Goal: Task Accomplishment & Management: Complete application form

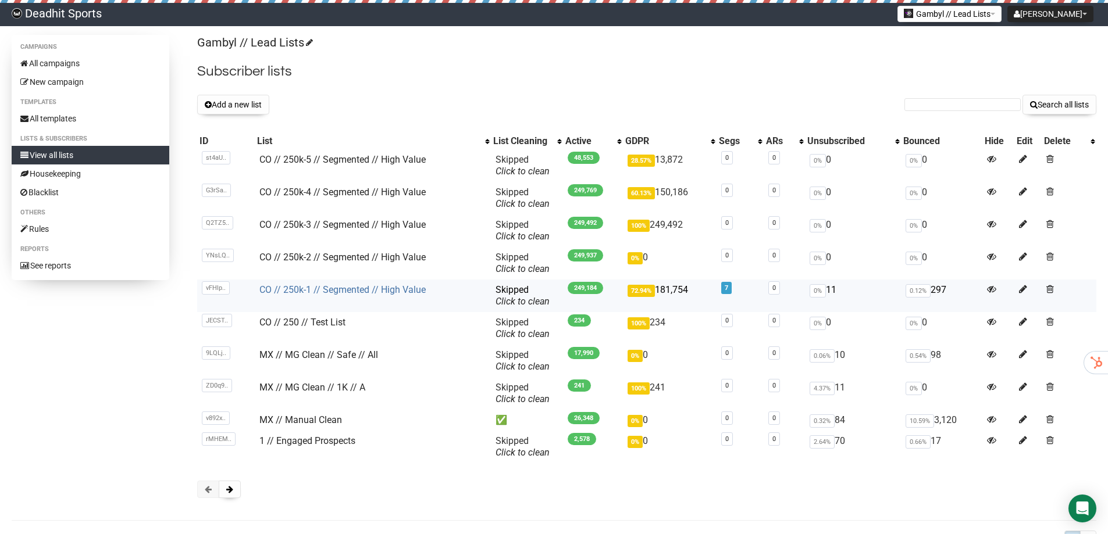
click at [340, 288] on link "CO // 250k-1 // Segmented // High Value" at bounding box center [342, 289] width 166 height 11
click at [323, 292] on link "CO // 250k-1 // Segmented // High Value" at bounding box center [342, 289] width 166 height 11
click at [733, 66] on h2 "Subscriber lists" at bounding box center [646, 71] width 899 height 21
click at [352, 287] on link "CO // 250k-1 // Segmented // High Value" at bounding box center [342, 289] width 166 height 11
click at [39, 60] on link "All campaigns" at bounding box center [91, 63] width 158 height 19
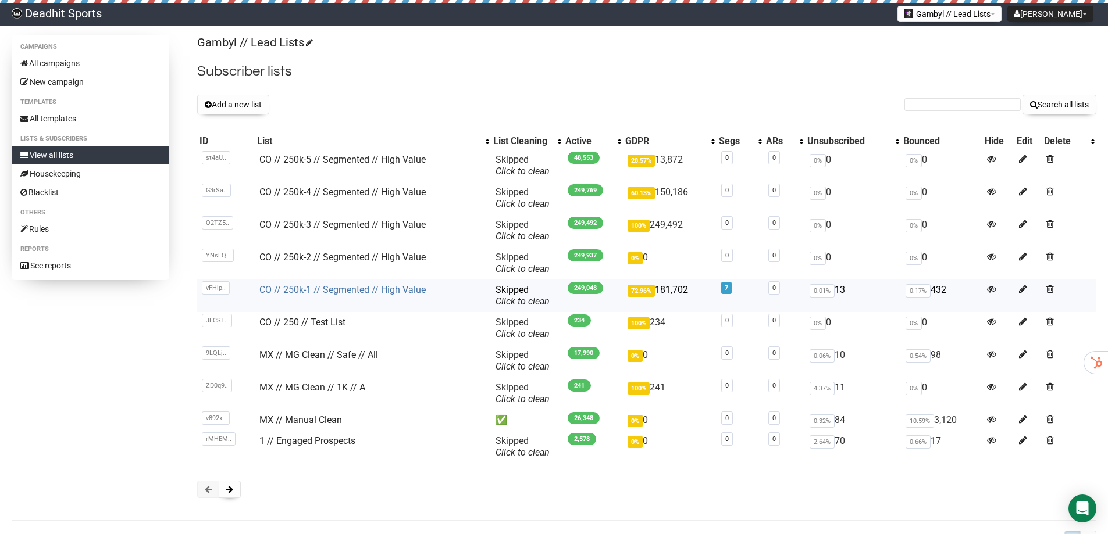
click at [308, 291] on link "CO // 250k-1 // Segmented // High Value" at bounding box center [342, 289] width 166 height 11
click at [304, 292] on link "CO // 250k-1 // Segmented // High Value" at bounding box center [342, 289] width 166 height 11
click at [388, 283] on td "CO // 250k-1 // Segmented // High Value" at bounding box center [373, 296] width 236 height 33
click at [386, 290] on link "CO // 250k-1 // Segmented // High Value" at bounding box center [342, 289] width 166 height 11
click at [304, 292] on link "CO // 250k-1 // Segmented // High Value" at bounding box center [342, 289] width 166 height 11
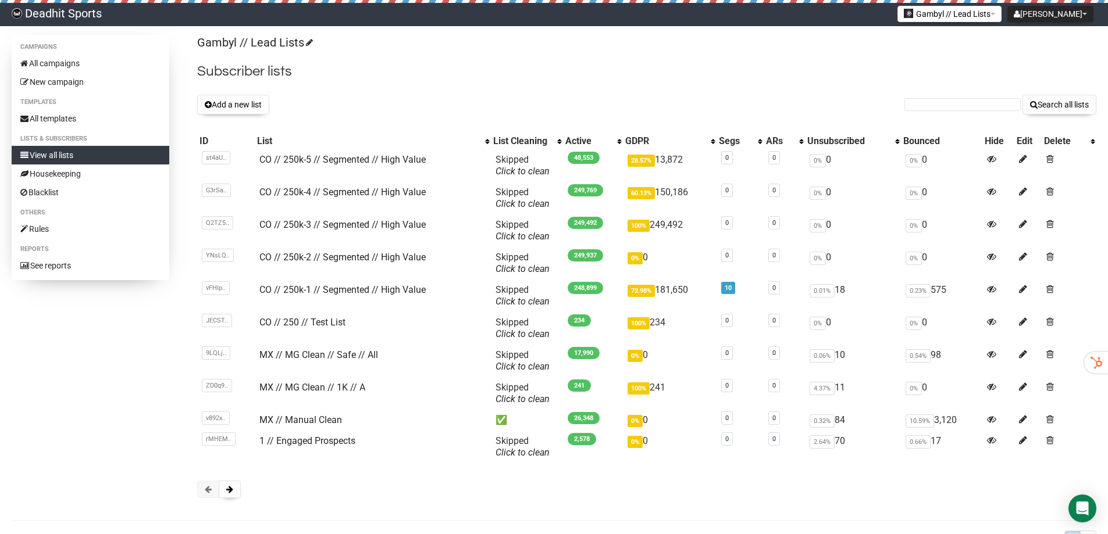
click at [462, 98] on div "Add a new list Search all lists" at bounding box center [646, 105] width 899 height 20
click at [330, 286] on link "CO // 250k-1 // Segmented // High Value" at bounding box center [342, 289] width 166 height 11
click at [384, 291] on link "CO // 250k-1 // Segmented // High Value" at bounding box center [342, 289] width 166 height 11
click at [60, 60] on link "All campaigns" at bounding box center [91, 63] width 158 height 19
click at [326, 286] on link "CO // 250k-1 // Segmented // High Value" at bounding box center [342, 289] width 166 height 11
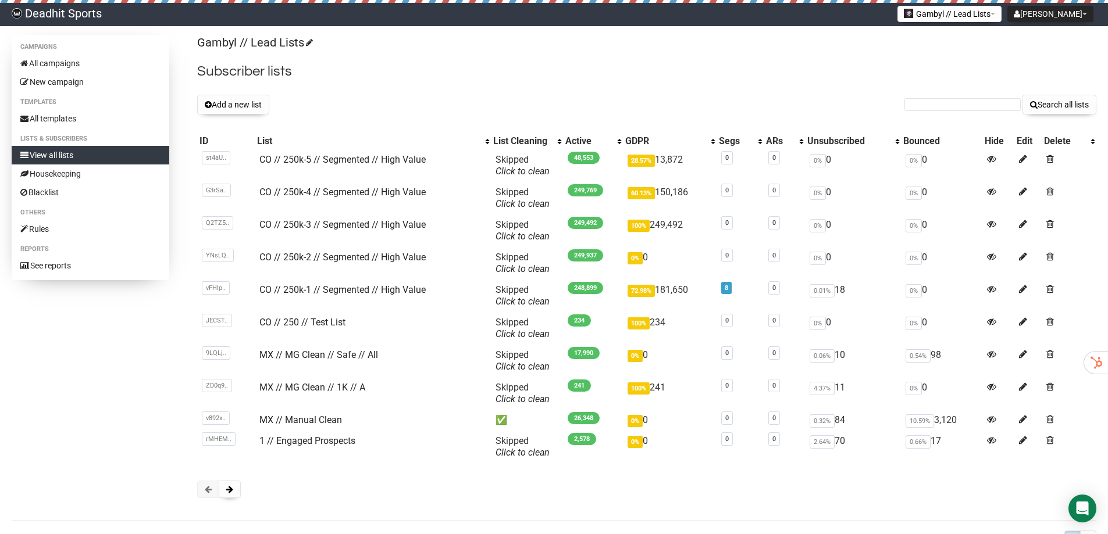
click at [392, 74] on h2 "Subscriber lists" at bounding box center [646, 71] width 899 height 21
click at [237, 102] on button "Add a new list" at bounding box center [233, 105] width 72 height 20
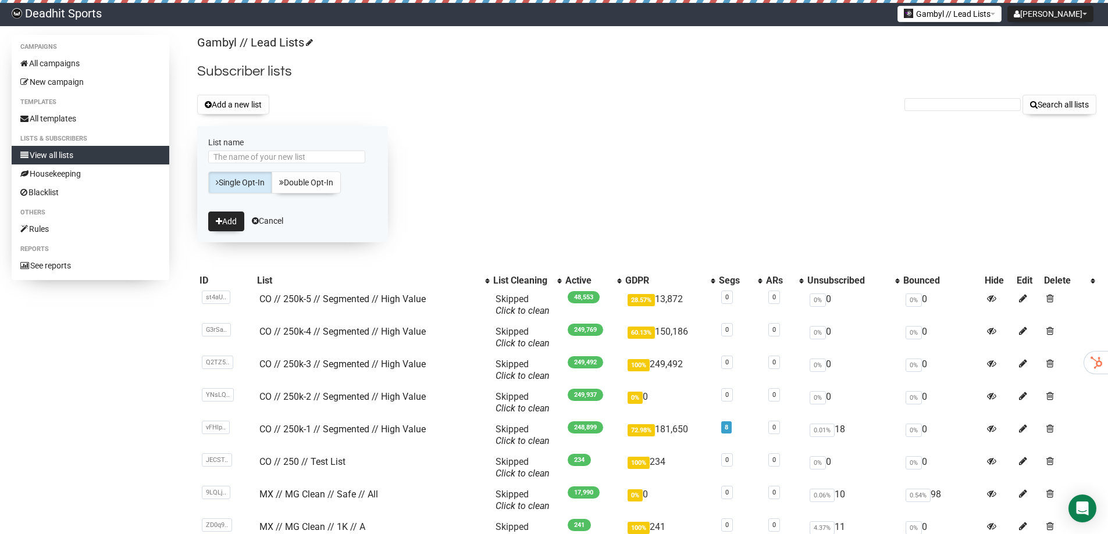
click at [506, 104] on div "Add a new list Search all lists" at bounding box center [646, 105] width 899 height 20
click at [266, 222] on link "Cancel" at bounding box center [267, 220] width 31 height 9
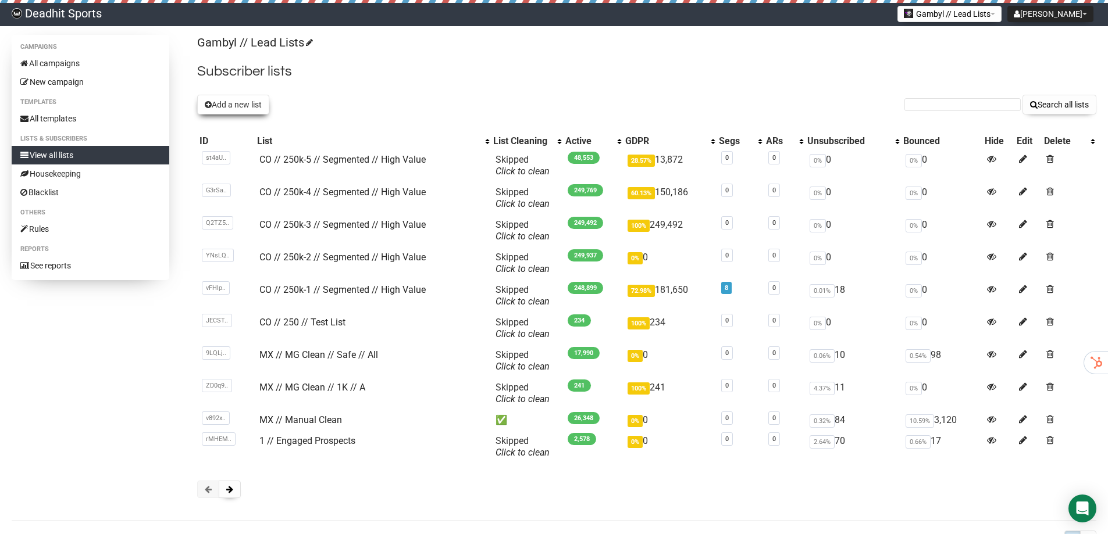
click at [227, 105] on button "Add a new list" at bounding box center [233, 105] width 72 height 20
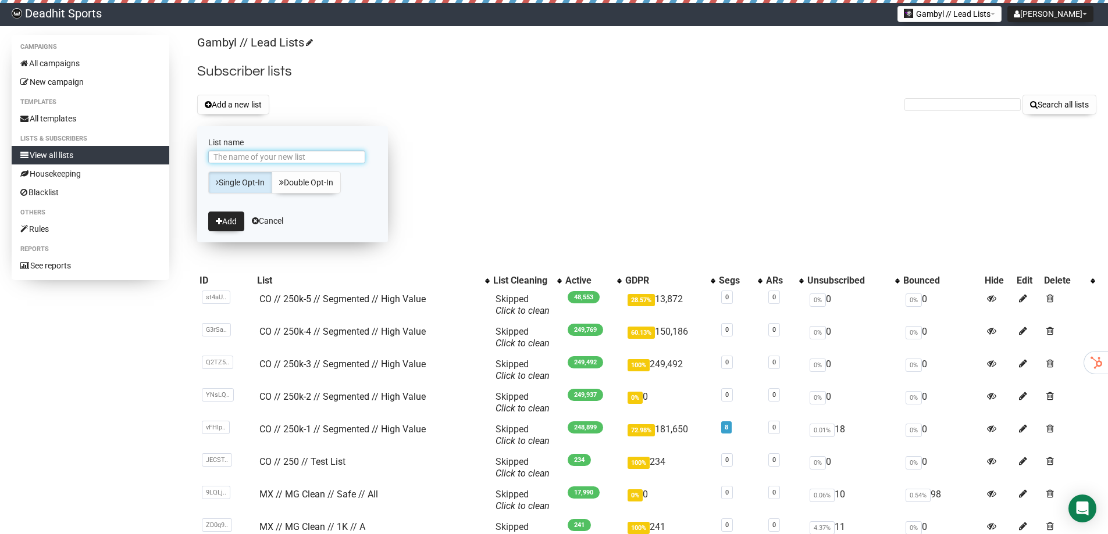
click at [238, 154] on input "List name" at bounding box center [286, 157] width 157 height 13
type input "2025 // Engaged"
click at [209, 222] on button "Add" at bounding box center [226, 222] width 36 height 20
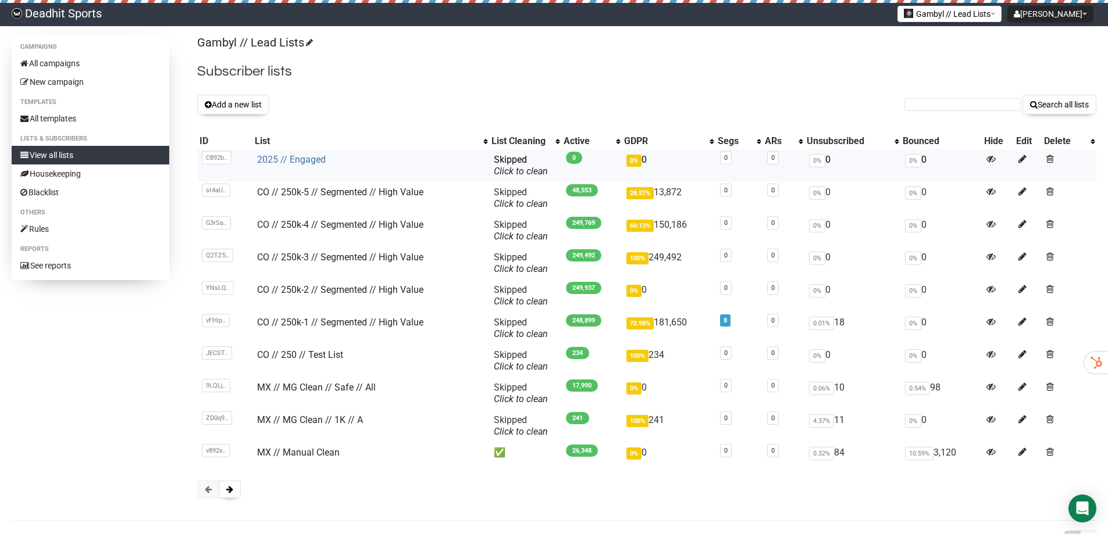
click at [294, 162] on link "2025 // Engaged" at bounding box center [291, 159] width 69 height 11
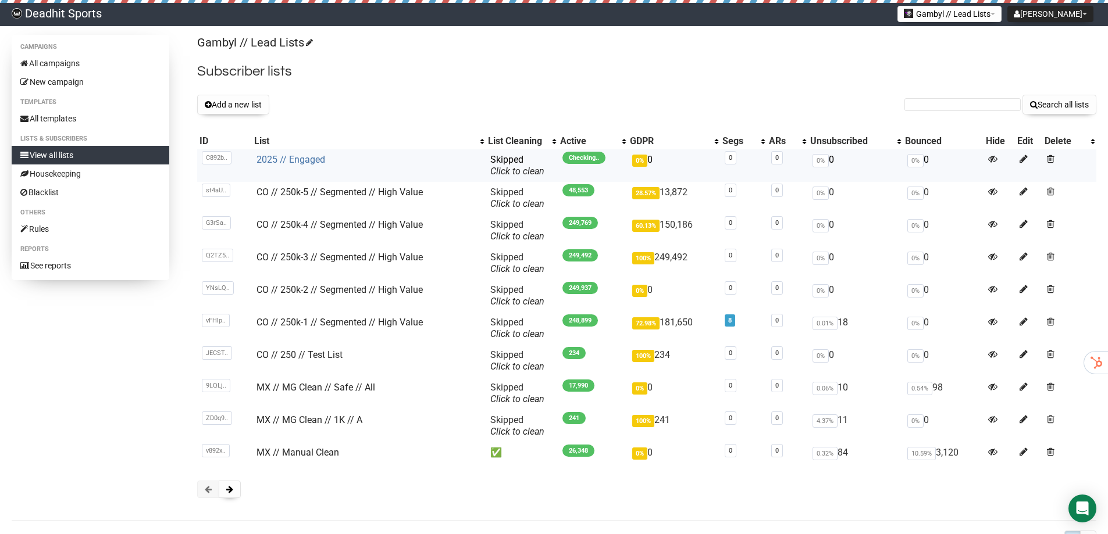
click at [281, 159] on link "2025 // Engaged" at bounding box center [290, 159] width 69 height 11
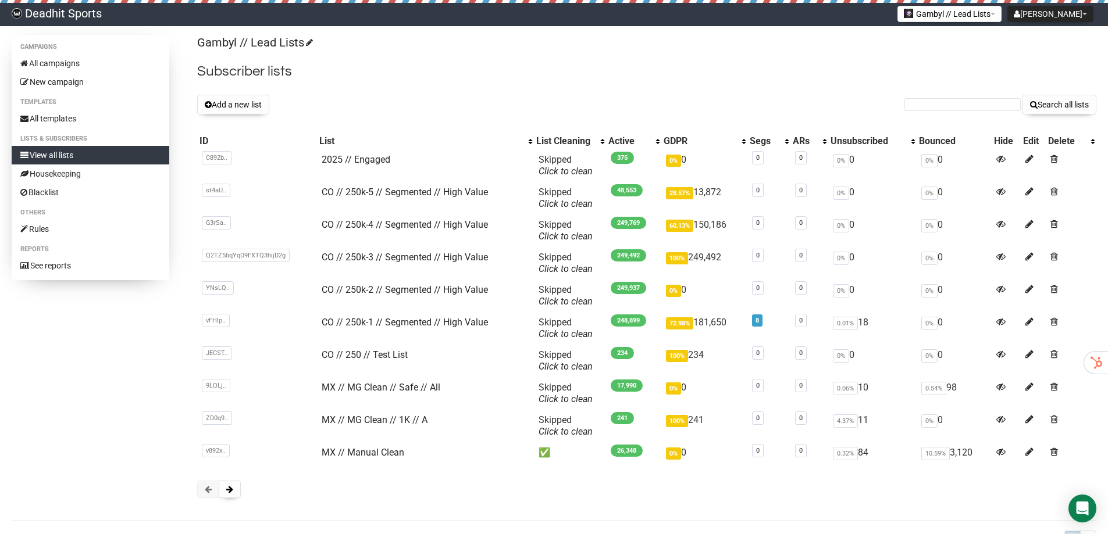
drag, startPoint x: 0, startPoint y: 0, endPoint x: 147, endPoint y: 408, distance: 433.9
click at [147, 408] on div "Campaigns All campaigns New campaign Templates All templates Lists & subscriber…" at bounding box center [554, 272] width 1084 height 475
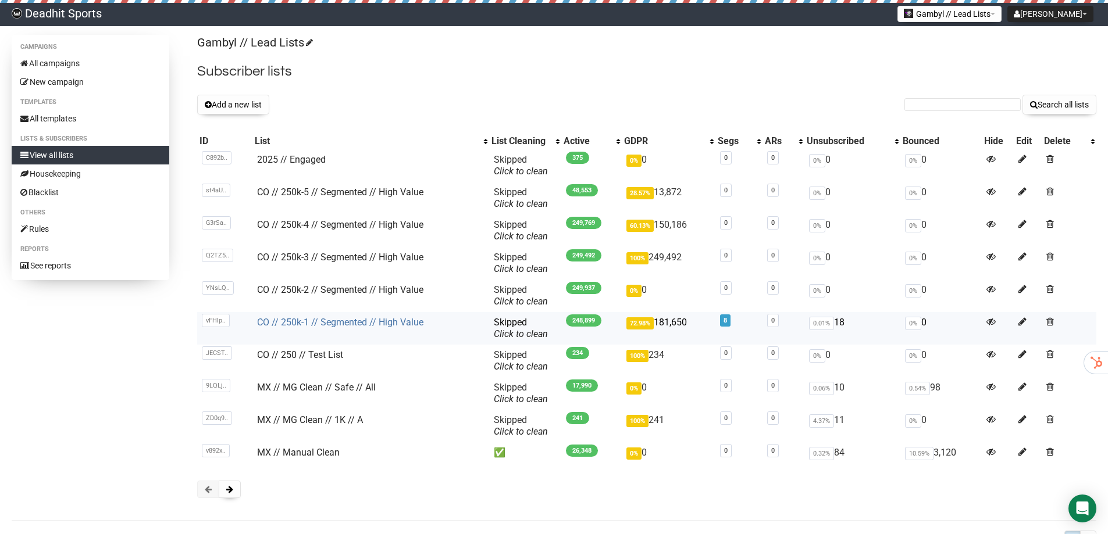
click at [315, 325] on link "CO // 250k-1 // Segmented // High Value" at bounding box center [340, 322] width 166 height 11
click at [316, 165] on link "2025 // Engaged" at bounding box center [291, 159] width 69 height 11
click at [52, 156] on link "View all lists" at bounding box center [91, 155] width 158 height 19
click at [736, 84] on div "Gambyl // Lead Lists Subscriber lists Add a new list Search all lists List name…" at bounding box center [646, 272] width 899 height 475
click at [544, 81] on h2 "Subscriber lists" at bounding box center [646, 71] width 899 height 21
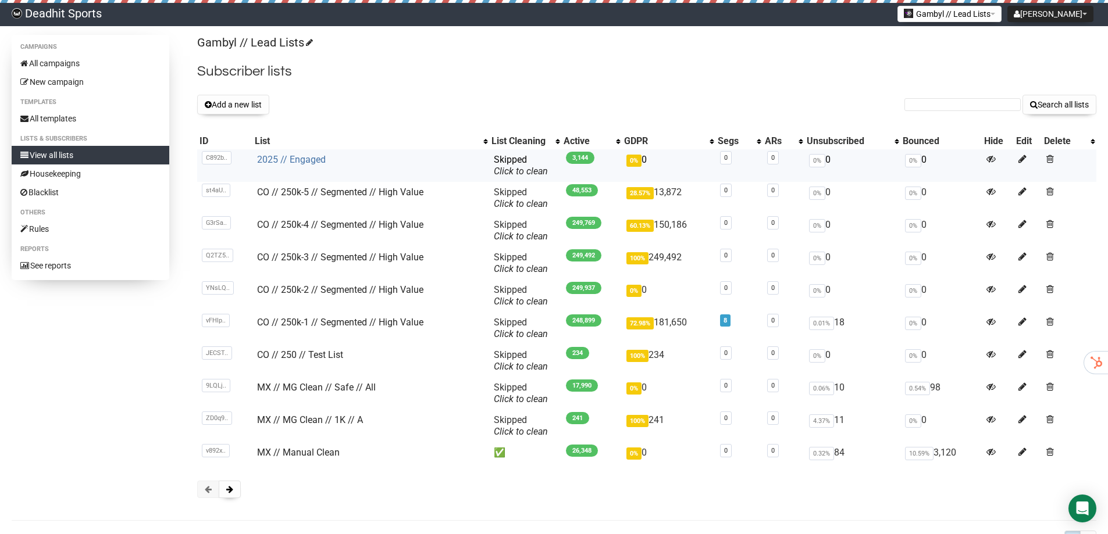
click at [266, 164] on link "2025 // Engaged" at bounding box center [291, 159] width 69 height 11
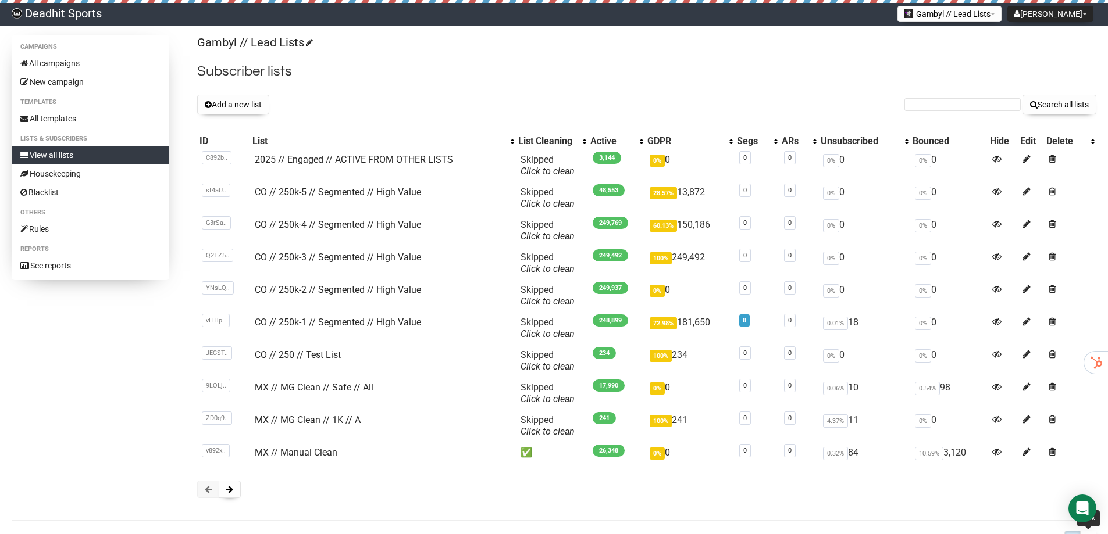
click at [1089, 531] on link at bounding box center [1088, 538] width 16 height 15
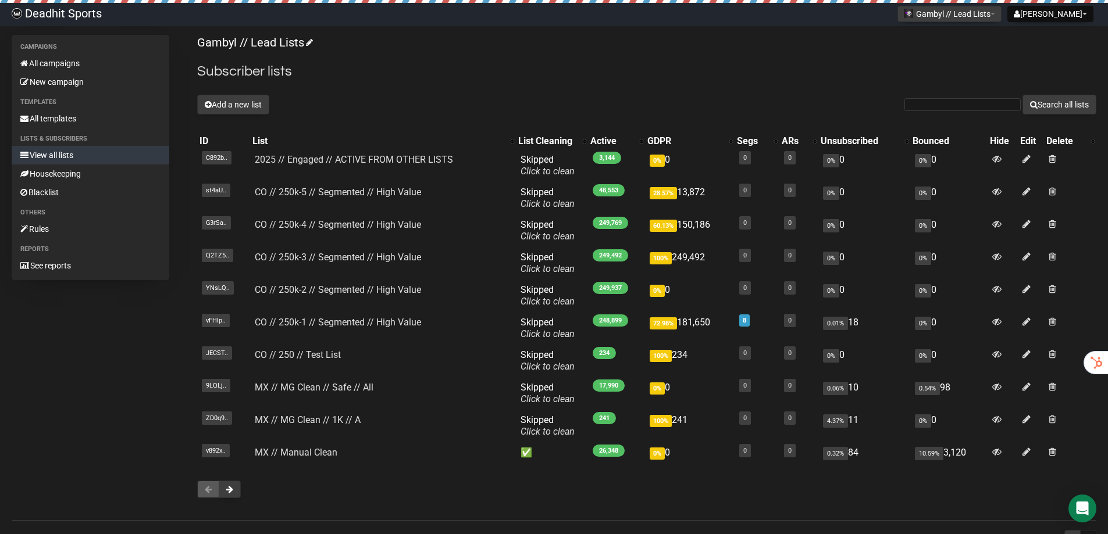
click at [517, 94] on div "Gambyl // Lead Lists Subscriber lists Add a new list Search all lists List name…" at bounding box center [646, 272] width 899 height 475
click at [478, 58] on div "Gambyl // Lead Lists Subscriber lists Add a new list Search all lists List name…" at bounding box center [646, 272] width 899 height 475
click at [578, 55] on div "Gambyl // Lead Lists Subscriber lists Add a new list Search all lists List name…" at bounding box center [646, 272] width 899 height 475
click at [44, 116] on link "All templates" at bounding box center [91, 118] width 158 height 19
